Goal: Communication & Community: Connect with others

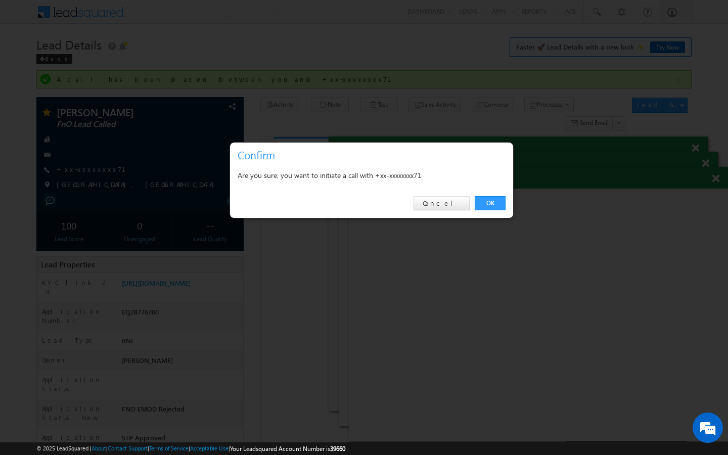
click at [498, 203] on link "OK" at bounding box center [490, 203] width 31 height 14
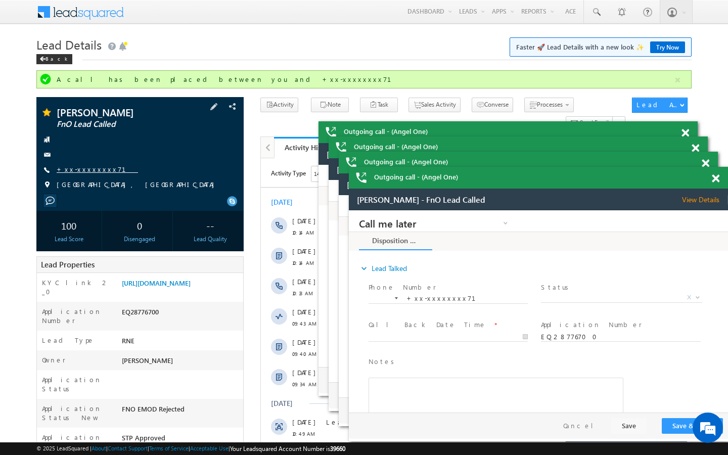
click at [84, 172] on link "+xx-xxxxxxxx71" at bounding box center [97, 169] width 81 height 9
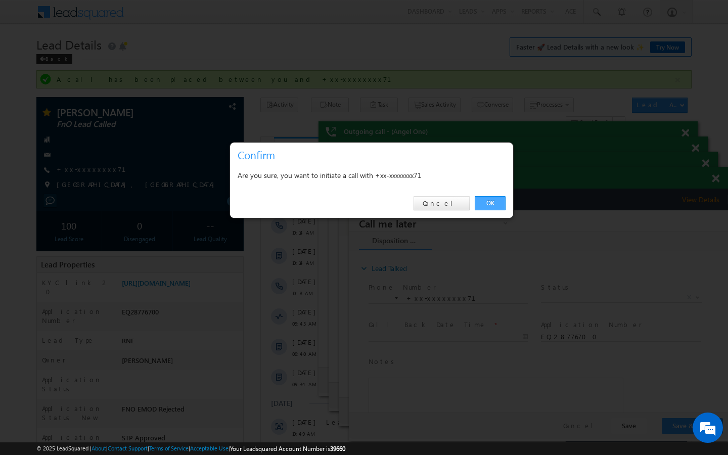
click at [501, 206] on link "OK" at bounding box center [490, 203] width 31 height 14
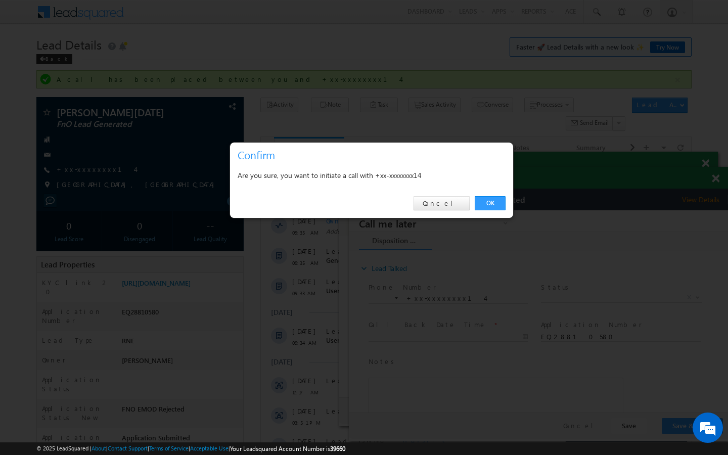
click at [474, 203] on div "OK Cancel" at bounding box center [371, 203] width 283 height 29
click at [482, 204] on link "OK" at bounding box center [490, 203] width 31 height 14
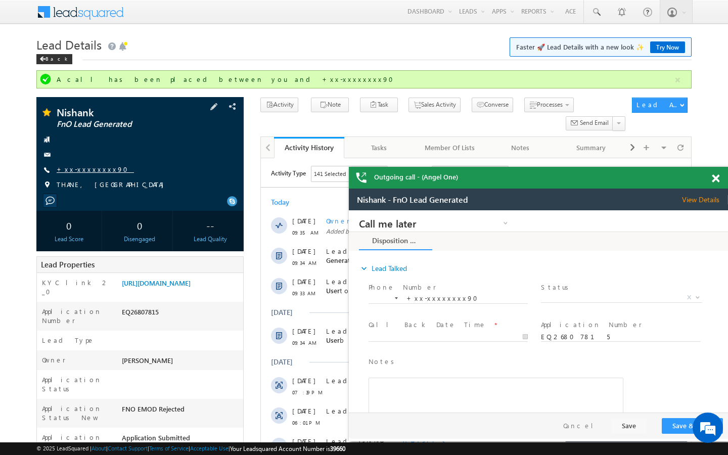
click at [86, 166] on link "+xx-xxxxxxxx90" at bounding box center [95, 169] width 77 height 9
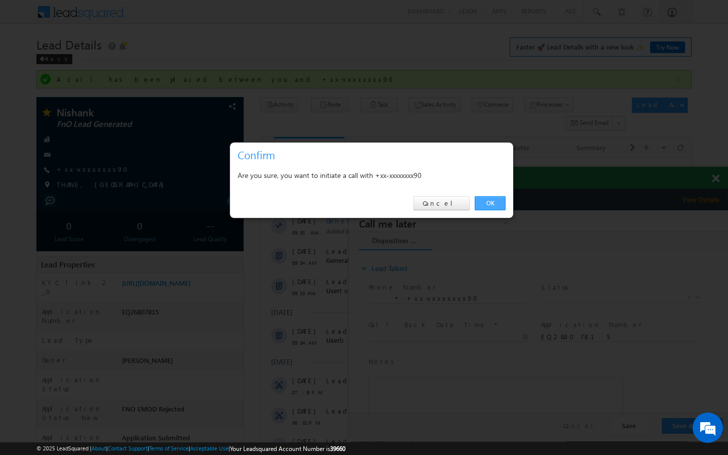
click at [489, 205] on link "OK" at bounding box center [490, 203] width 31 height 14
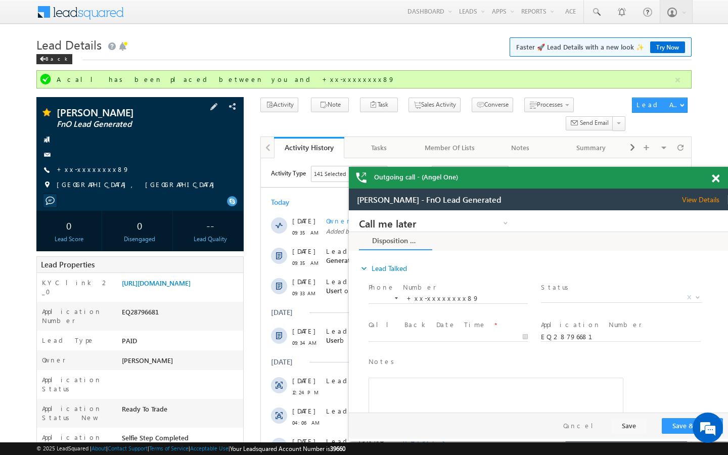
click at [82, 175] on div "Jashuben g anghan FnO Lead Generated +xx-xxxxxxxx89" at bounding box center [139, 151] width 197 height 88
click at [93, 168] on link "+xx-xxxxxxxx89" at bounding box center [93, 169] width 73 height 9
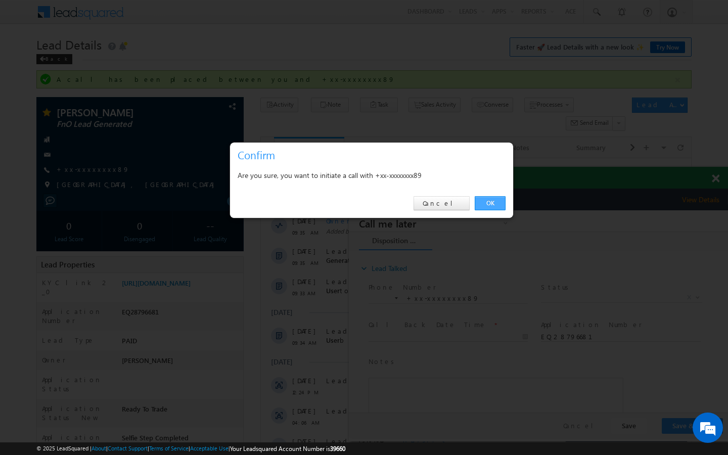
click at [501, 199] on link "OK" at bounding box center [490, 203] width 31 height 14
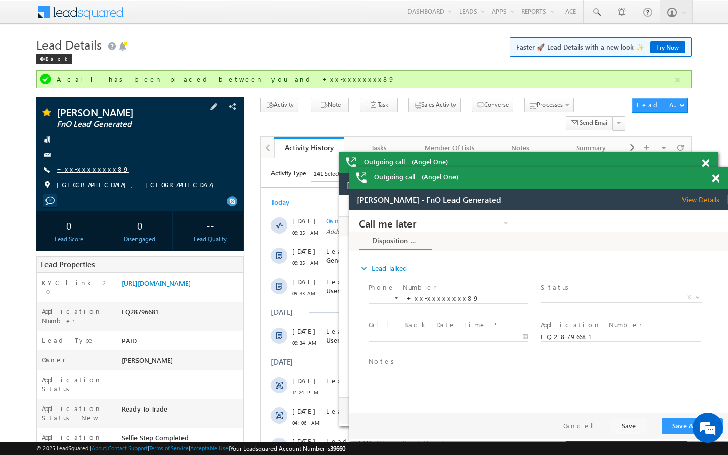
click at [91, 171] on link "+xx-xxxxxxxx89" at bounding box center [93, 169] width 73 height 9
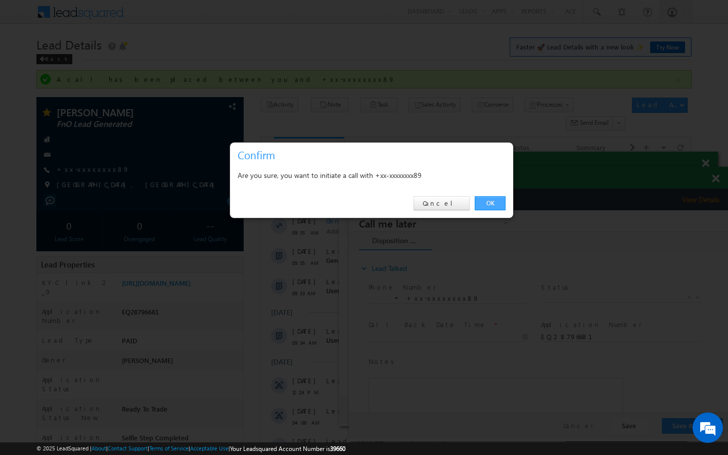
click at [488, 200] on link "OK" at bounding box center [490, 203] width 31 height 14
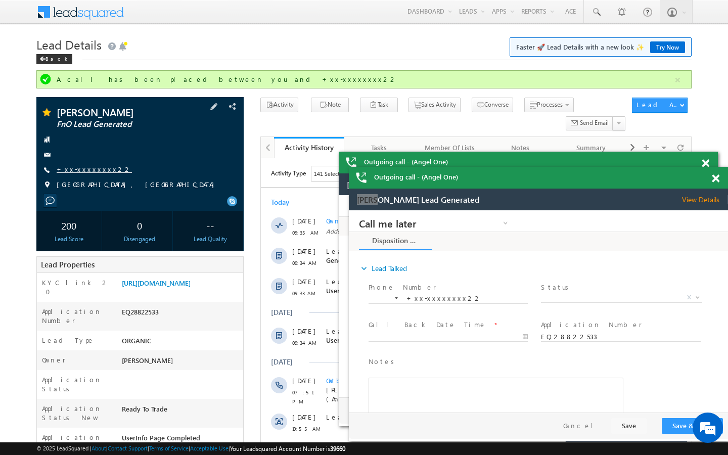
click at [84, 168] on link "+xx-xxxxxxxx22" at bounding box center [94, 169] width 75 height 9
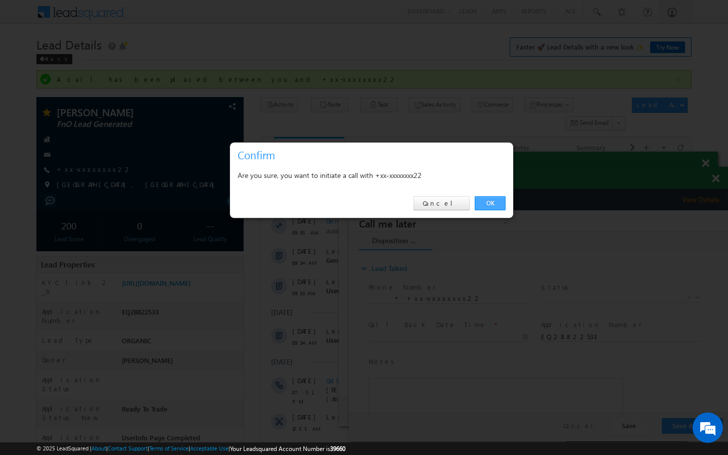
click at [487, 203] on link "OK" at bounding box center [490, 203] width 31 height 14
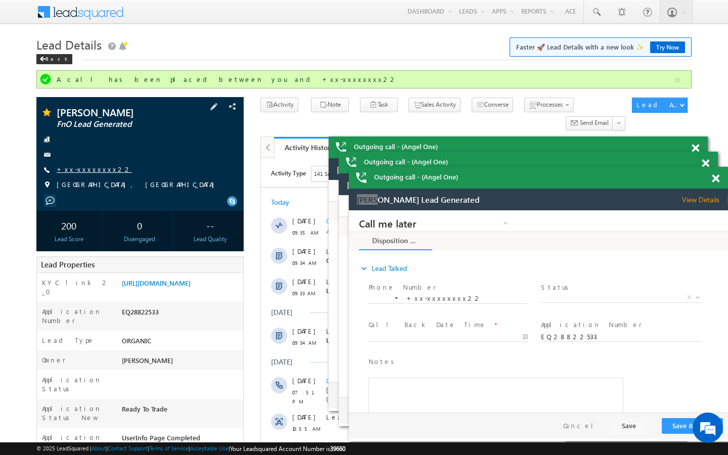
click at [89, 170] on link "+xx-xxxxxxxx22" at bounding box center [94, 169] width 75 height 9
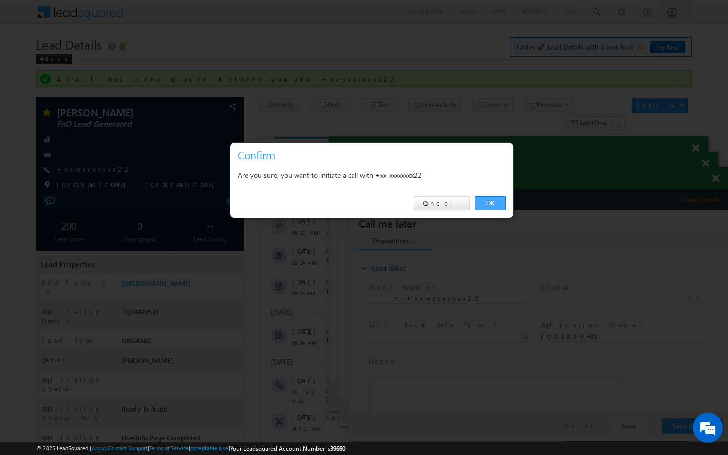
click at [492, 203] on link "OK" at bounding box center [490, 203] width 31 height 14
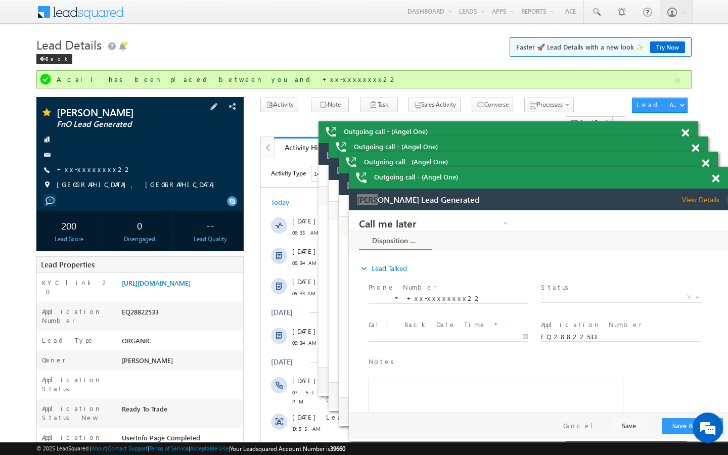
click at [98, 164] on div "Rahul Ali FnO Lead Generated +xx-xxxxxxxx22" at bounding box center [139, 151] width 197 height 88
click at [98, 167] on link "+xx-xxxxxxxx22" at bounding box center [94, 169] width 75 height 9
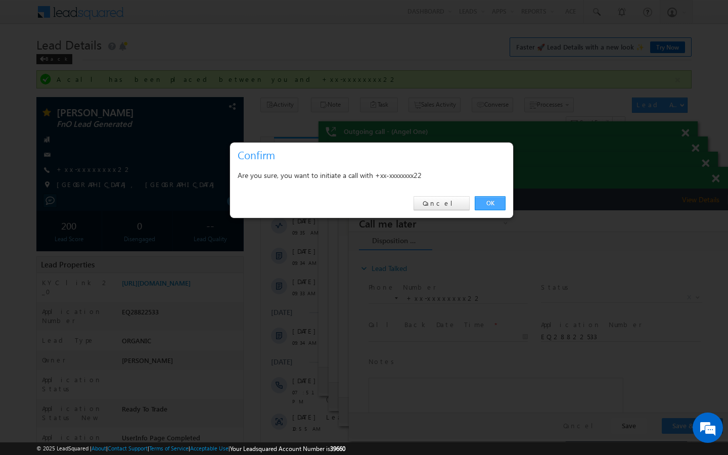
click at [503, 200] on link "OK" at bounding box center [490, 203] width 31 height 14
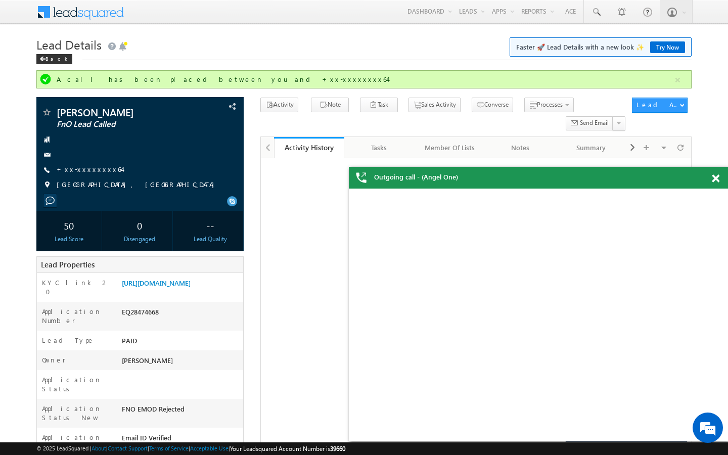
click at [94, 168] on link "+xx-xxxxxxxx64" at bounding box center [89, 169] width 65 height 9
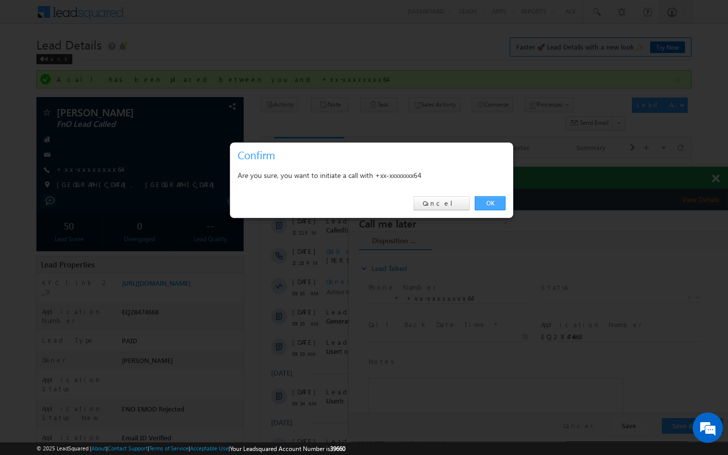
click at [495, 206] on link "OK" at bounding box center [490, 203] width 31 height 14
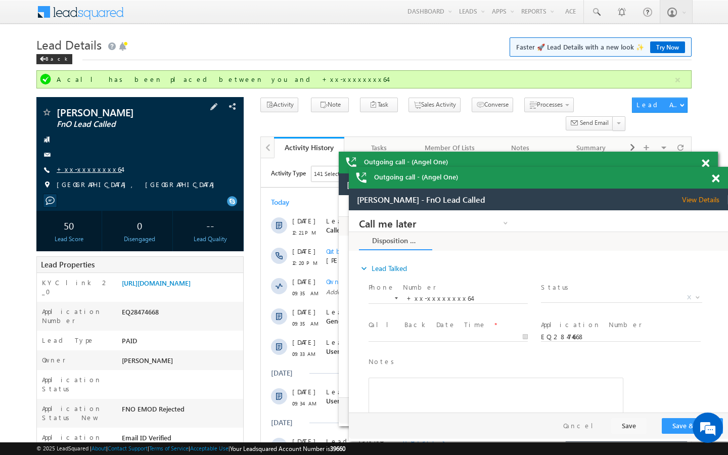
click at [91, 172] on link "+xx-xxxxxxxx64" at bounding box center [89, 169] width 65 height 9
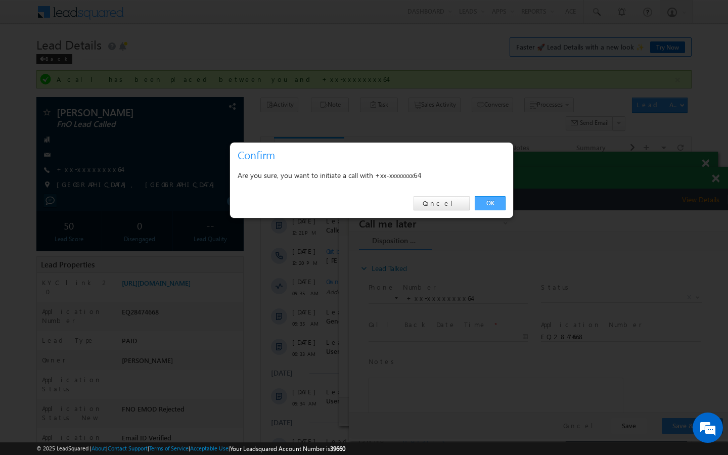
click at [491, 202] on link "OK" at bounding box center [490, 203] width 31 height 14
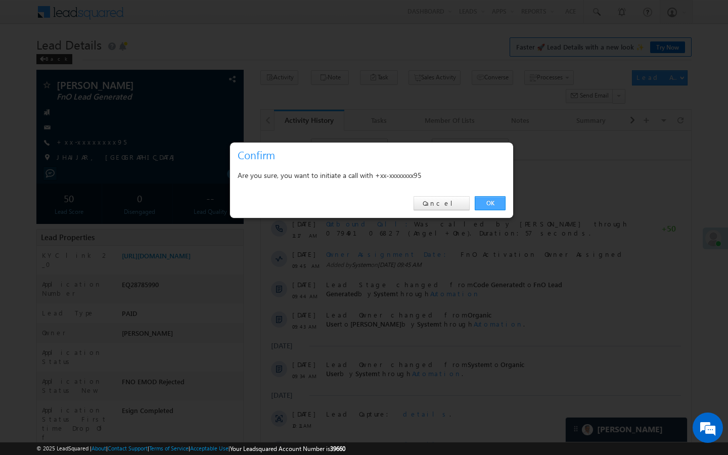
click at [492, 206] on link "OK" at bounding box center [490, 203] width 31 height 14
